Goal: Information Seeking & Learning: Learn about a topic

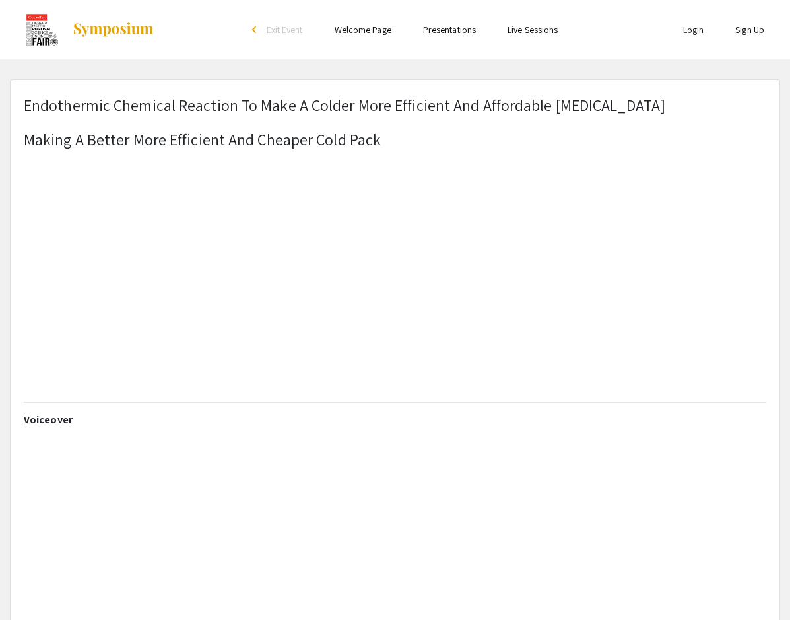
select select "custom"
type input "0"
select select "auto"
type input "1"
select select "auto"
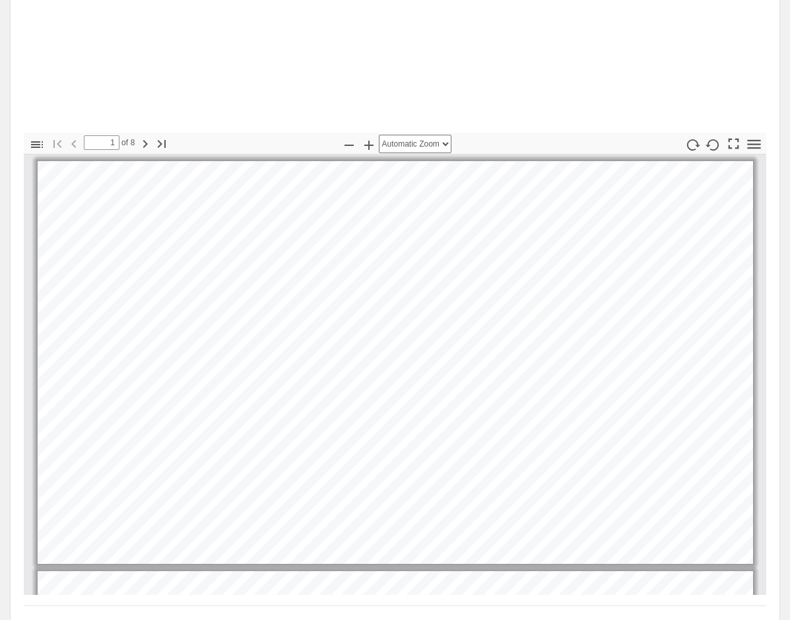
scroll to position [734, 0]
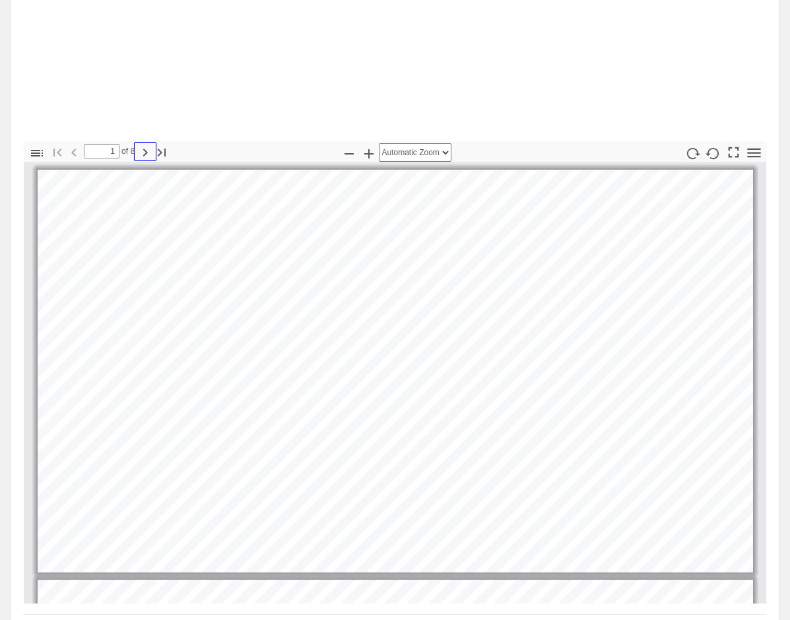
click at [146, 151] on icon "button" at bounding box center [145, 153] width 5 height 8
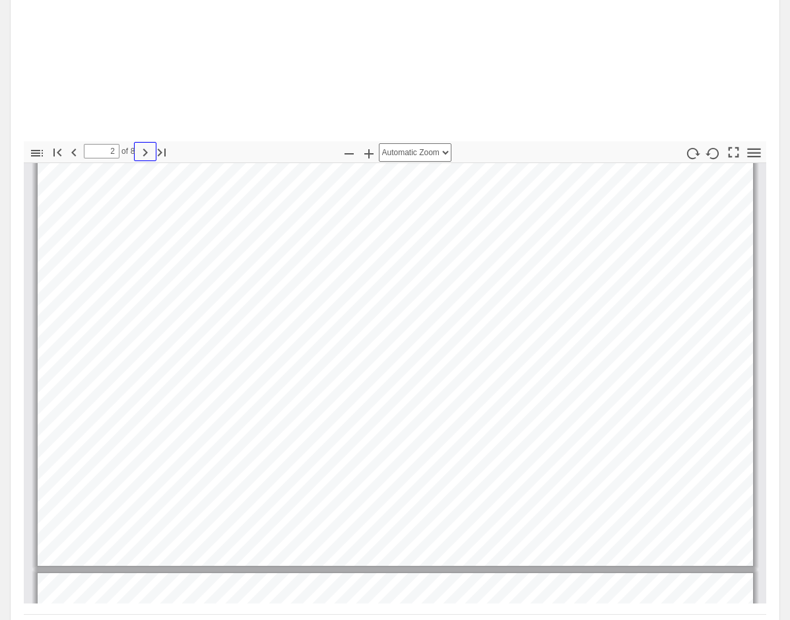
click at [145, 149] on icon "button" at bounding box center [145, 153] width 5 height 8
click at [143, 147] on icon "button" at bounding box center [145, 153] width 16 height 16
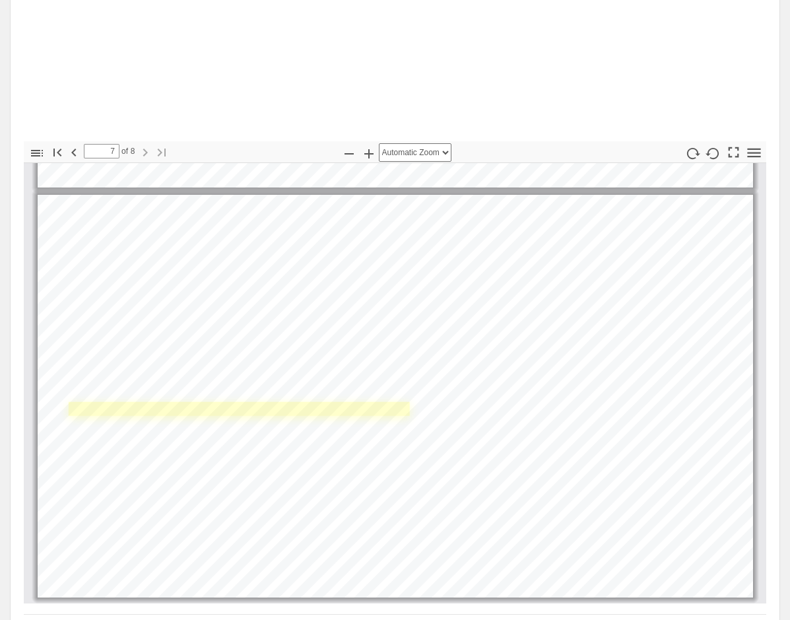
scroll to position [2591, 0]
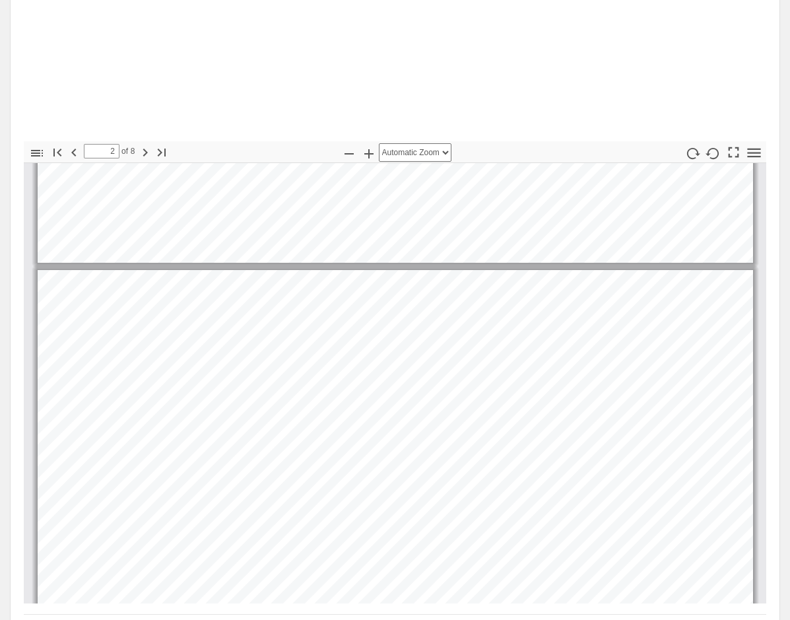
type input "1"
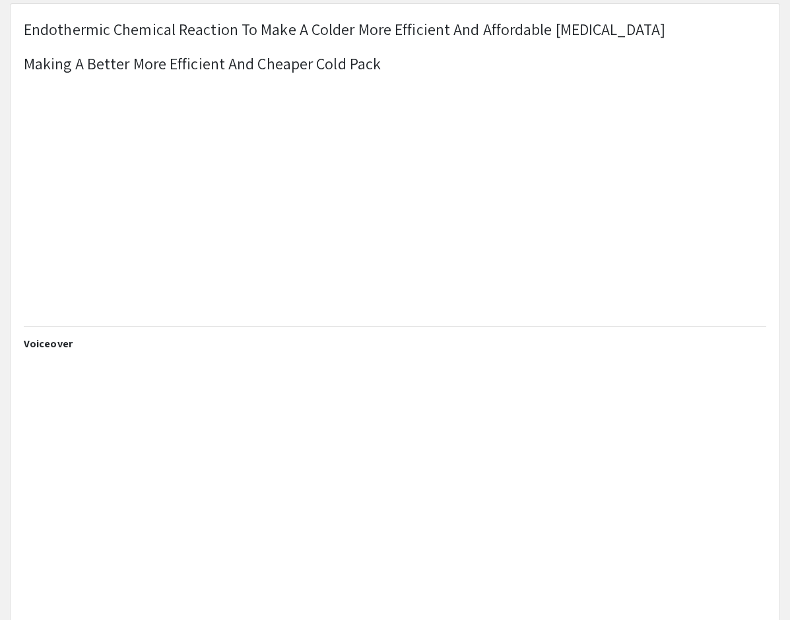
scroll to position [67, 0]
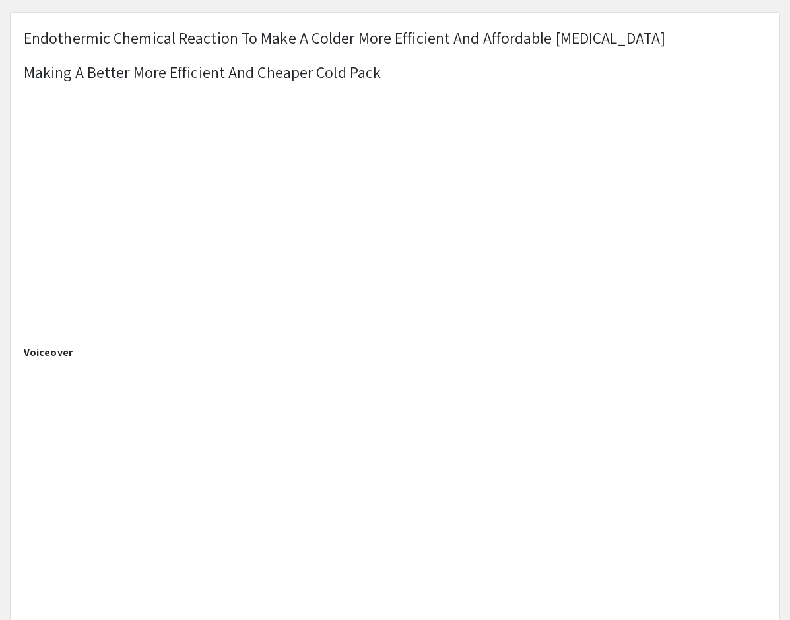
click at [145, 282] on p at bounding box center [345, 278] width 642 height 24
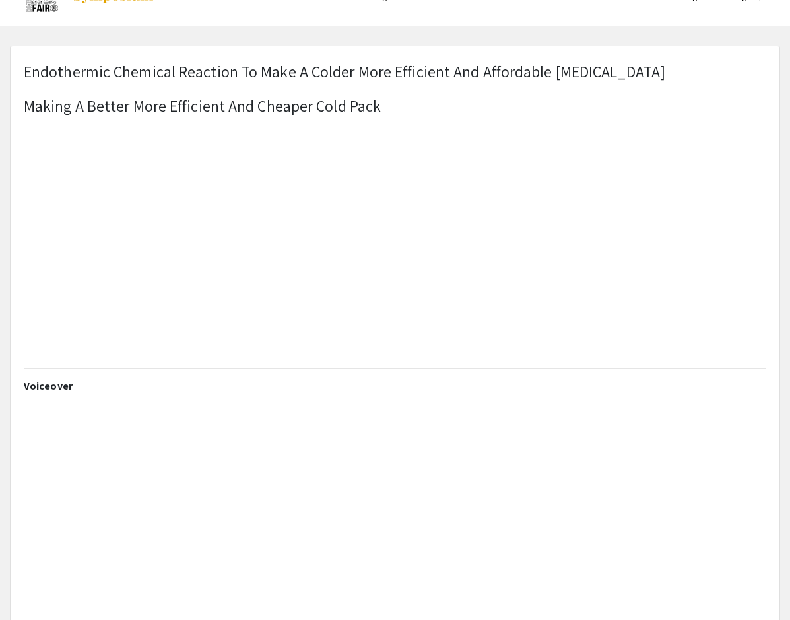
scroll to position [0, 0]
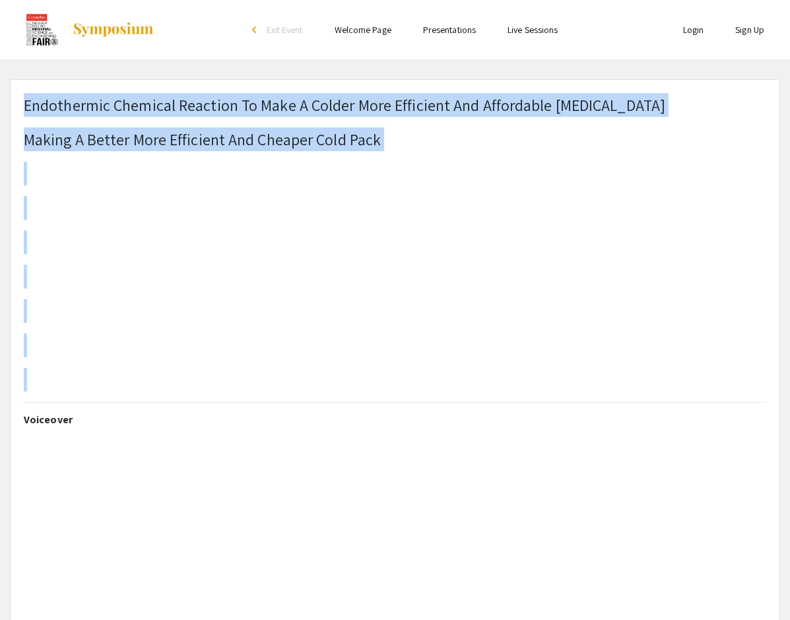
drag, startPoint x: 23, startPoint y: 100, endPoint x: 24, endPoint y: 111, distance: 10.6
click at [24, 111] on div "Endothermic Chemical Reaction To Make A Colder More Efficient And Affordable [M…" at bounding box center [395, 253] width 763 height 320
copy div "Endothermic Chemical Reaction To Make A Colder More Efficient And Affordable [M…"
click at [163, 289] on h1 "Endothermic Chemical Reaction To Make A Colder More Efficient And Affordable [M…" at bounding box center [345, 242] width 642 height 298
